Goal: Information Seeking & Learning: Learn about a topic

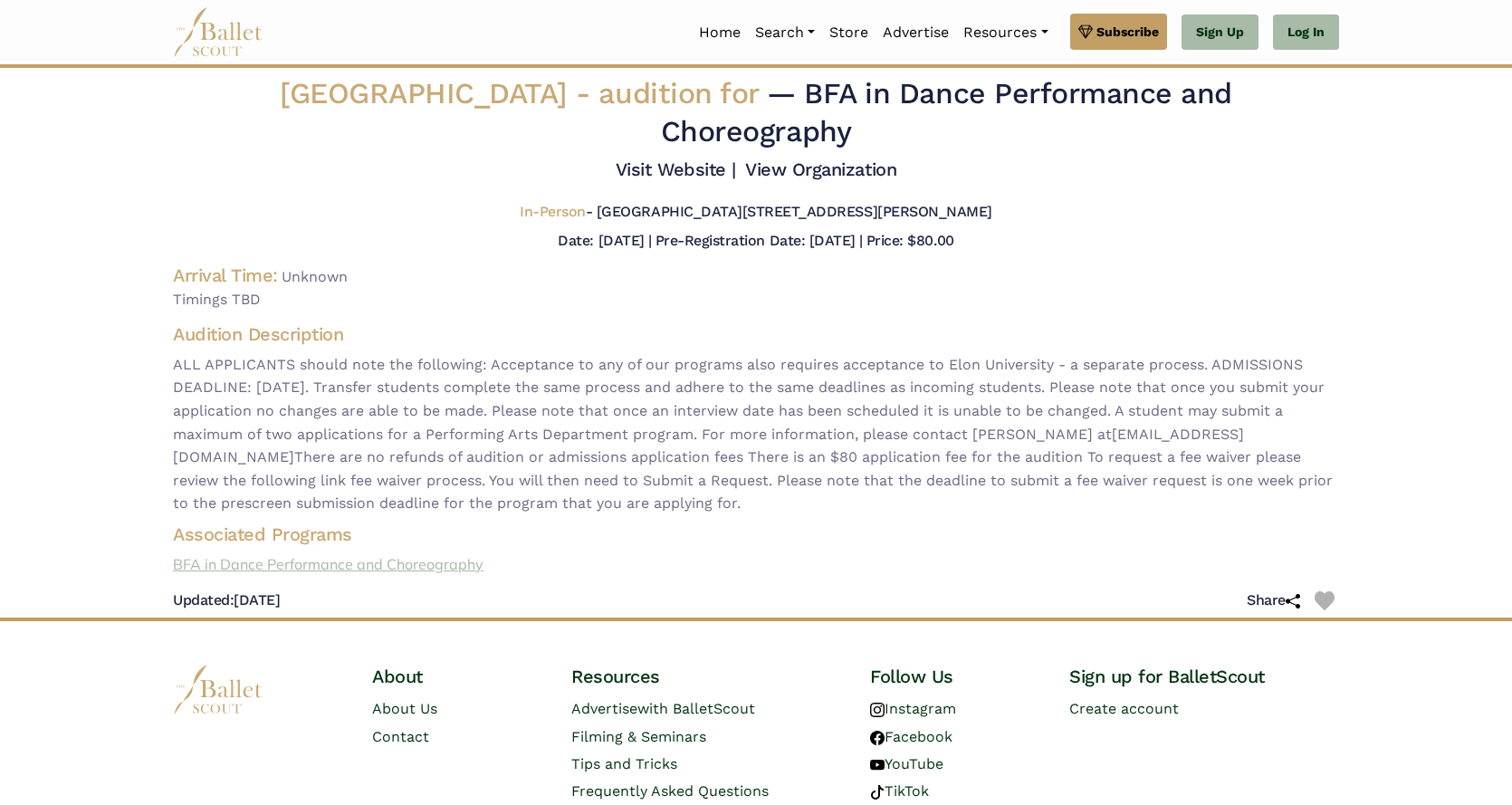
click at [292, 568] on link "BFA in Dance Performance and Choreography" at bounding box center [756, 565] width 1195 height 24
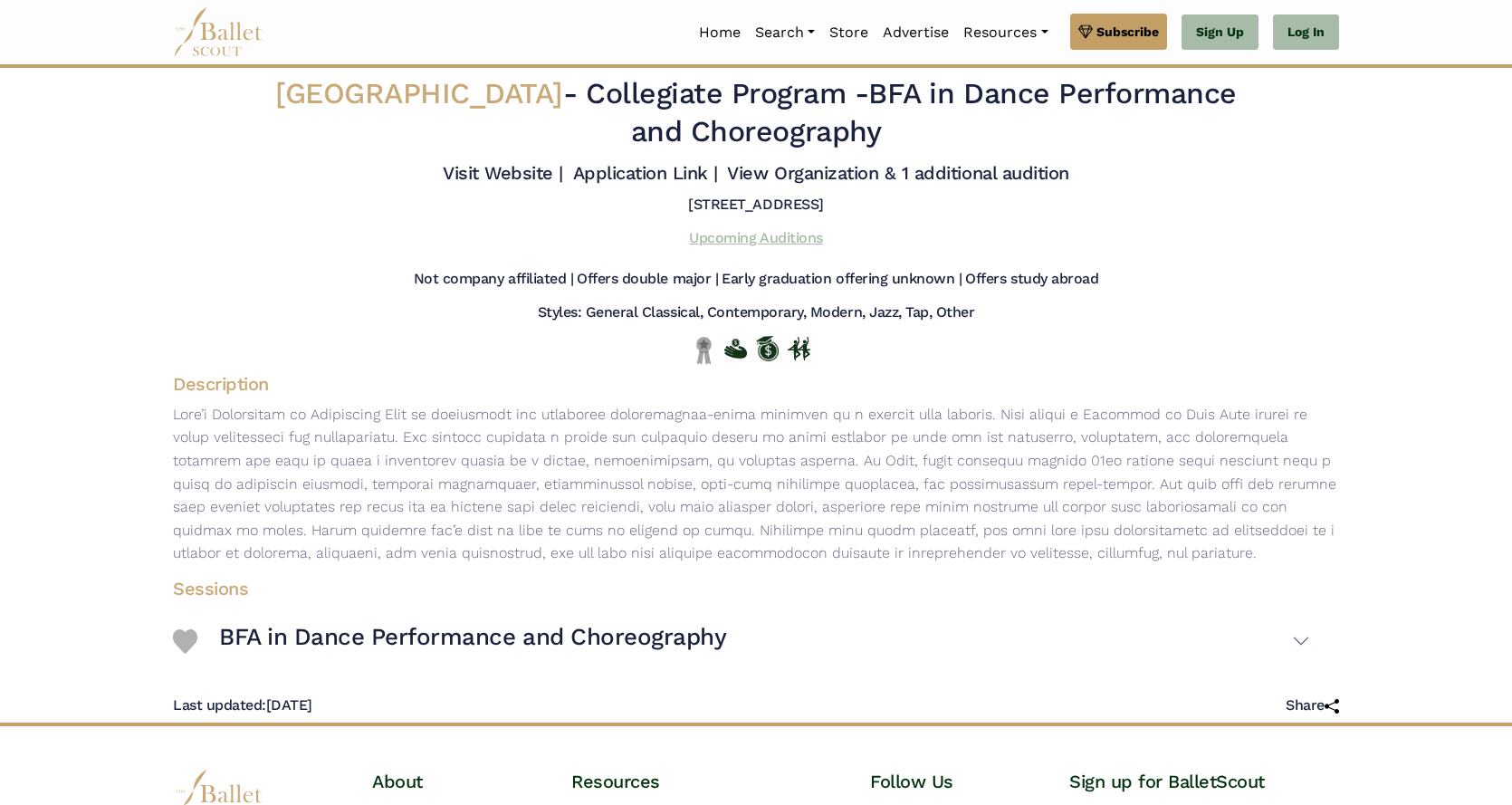
click at [728, 236] on link "Upcoming Auditions" at bounding box center [755, 237] width 133 height 17
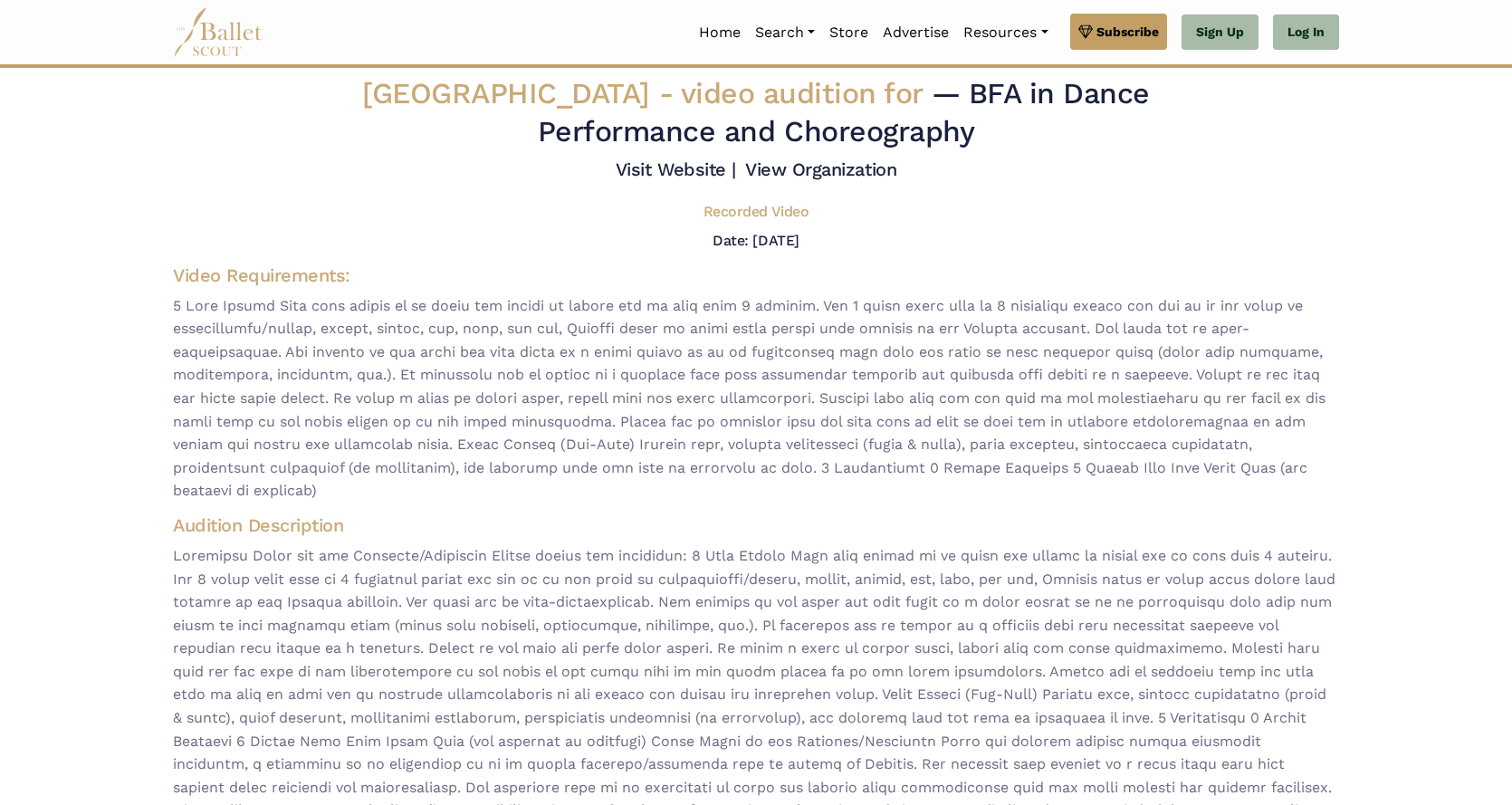
scroll to position [405, 0]
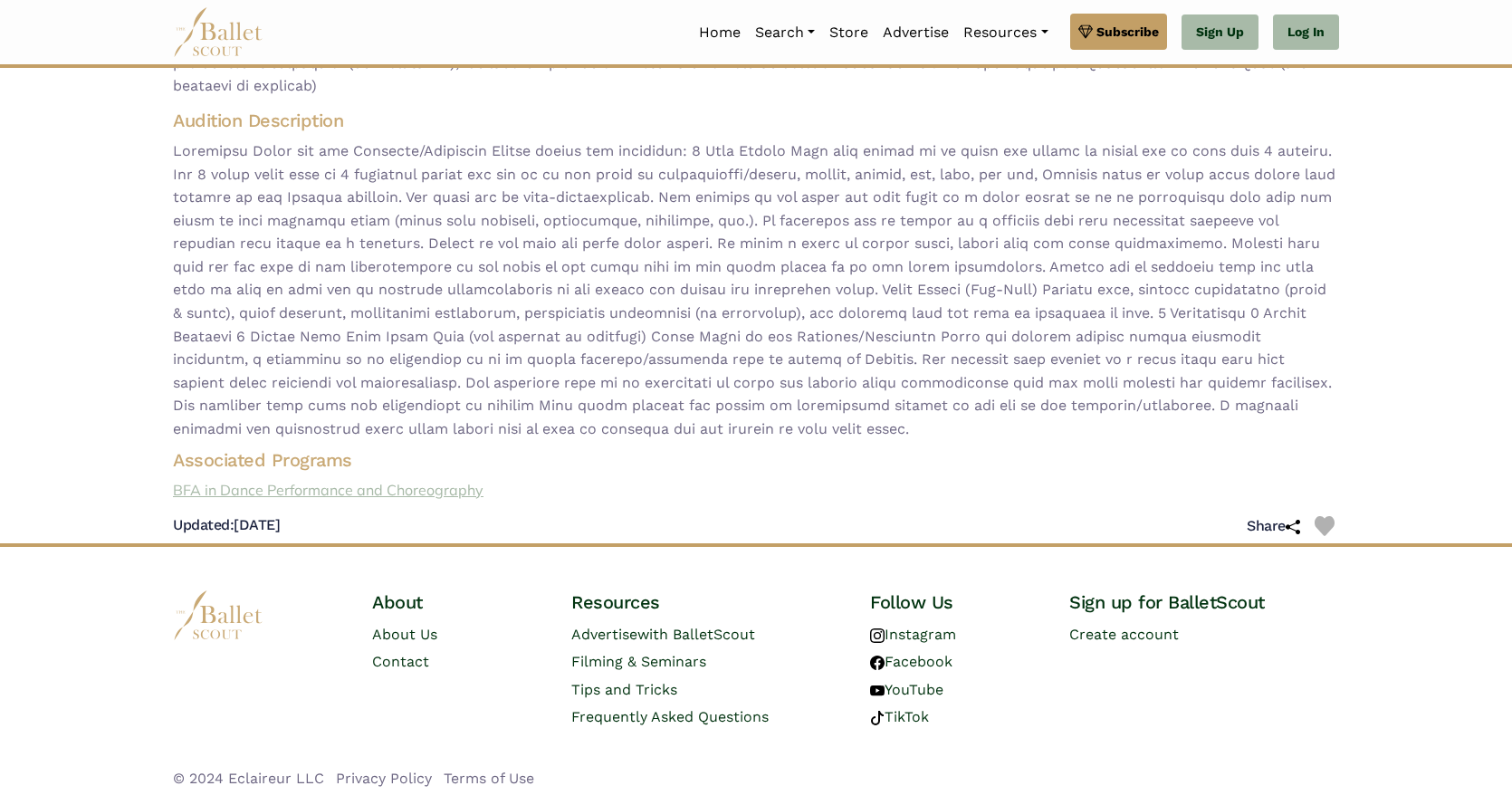
click at [391, 492] on link "BFA in Dance Performance and Choreography" at bounding box center [756, 491] width 1195 height 24
